Goal: Check status: Check status

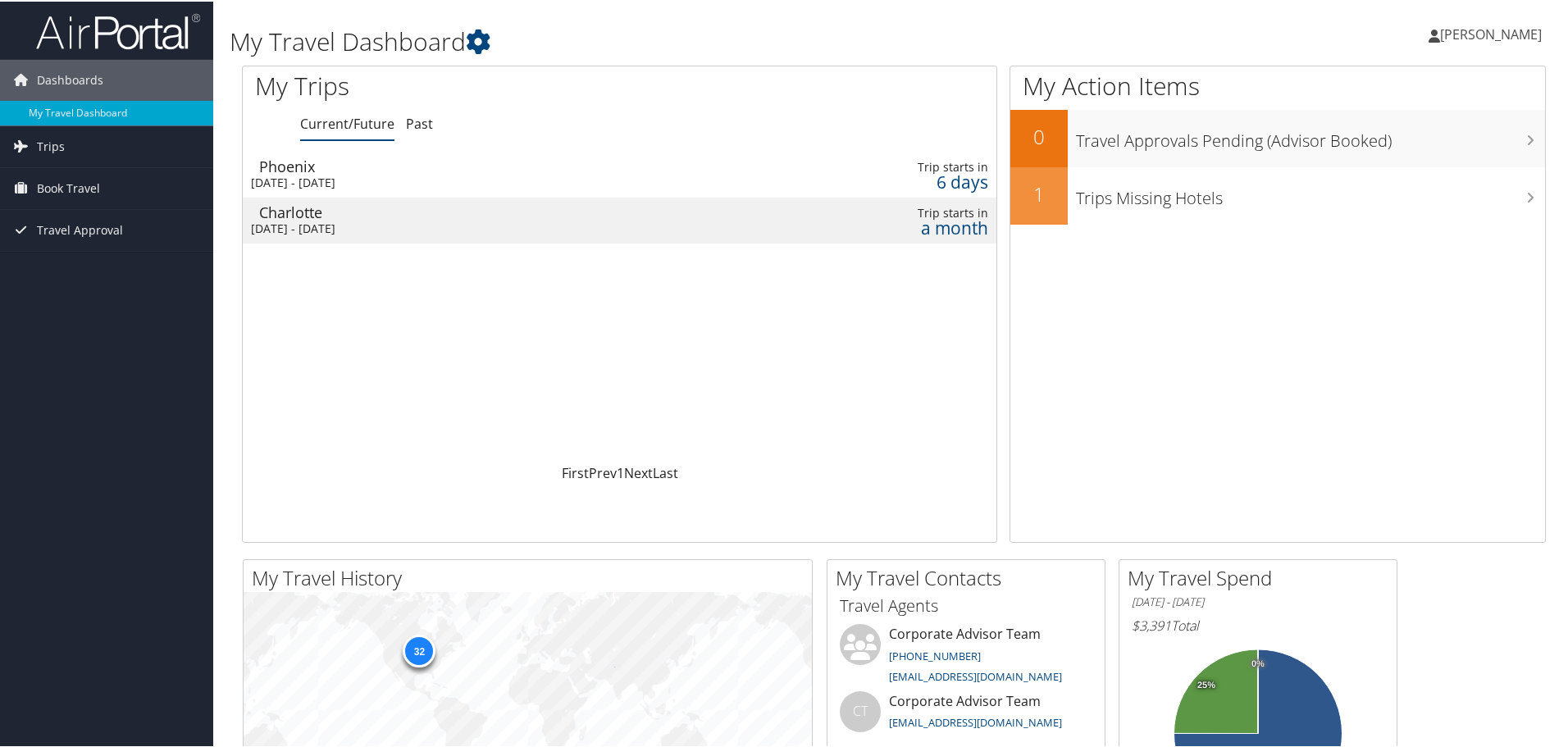
click at [287, 171] on div "Phoenix" at bounding box center [495, 165] width 470 height 15
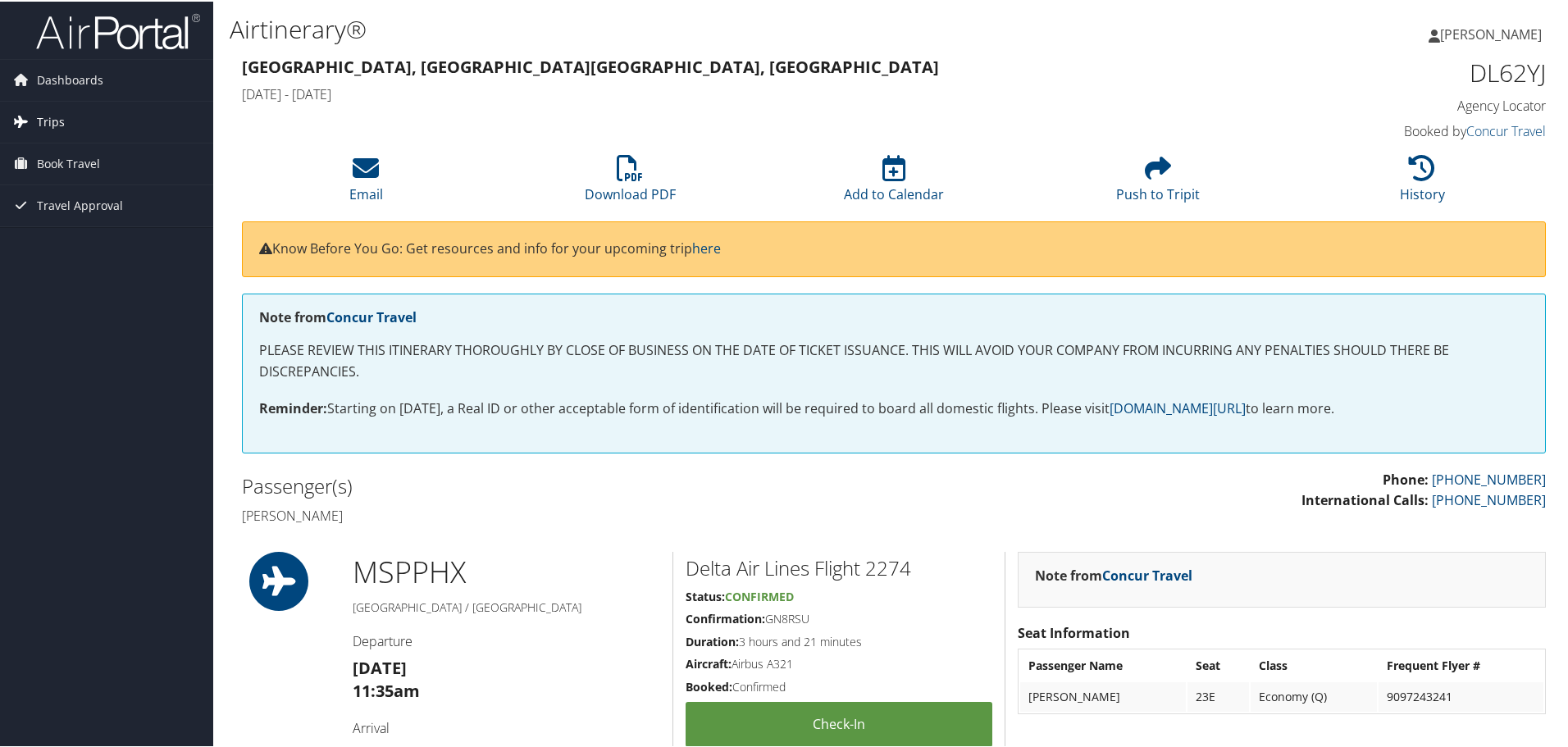
click at [43, 123] on span "Trips" at bounding box center [51, 121] width 28 height 41
